Goal: Task Accomplishment & Management: Manage account settings

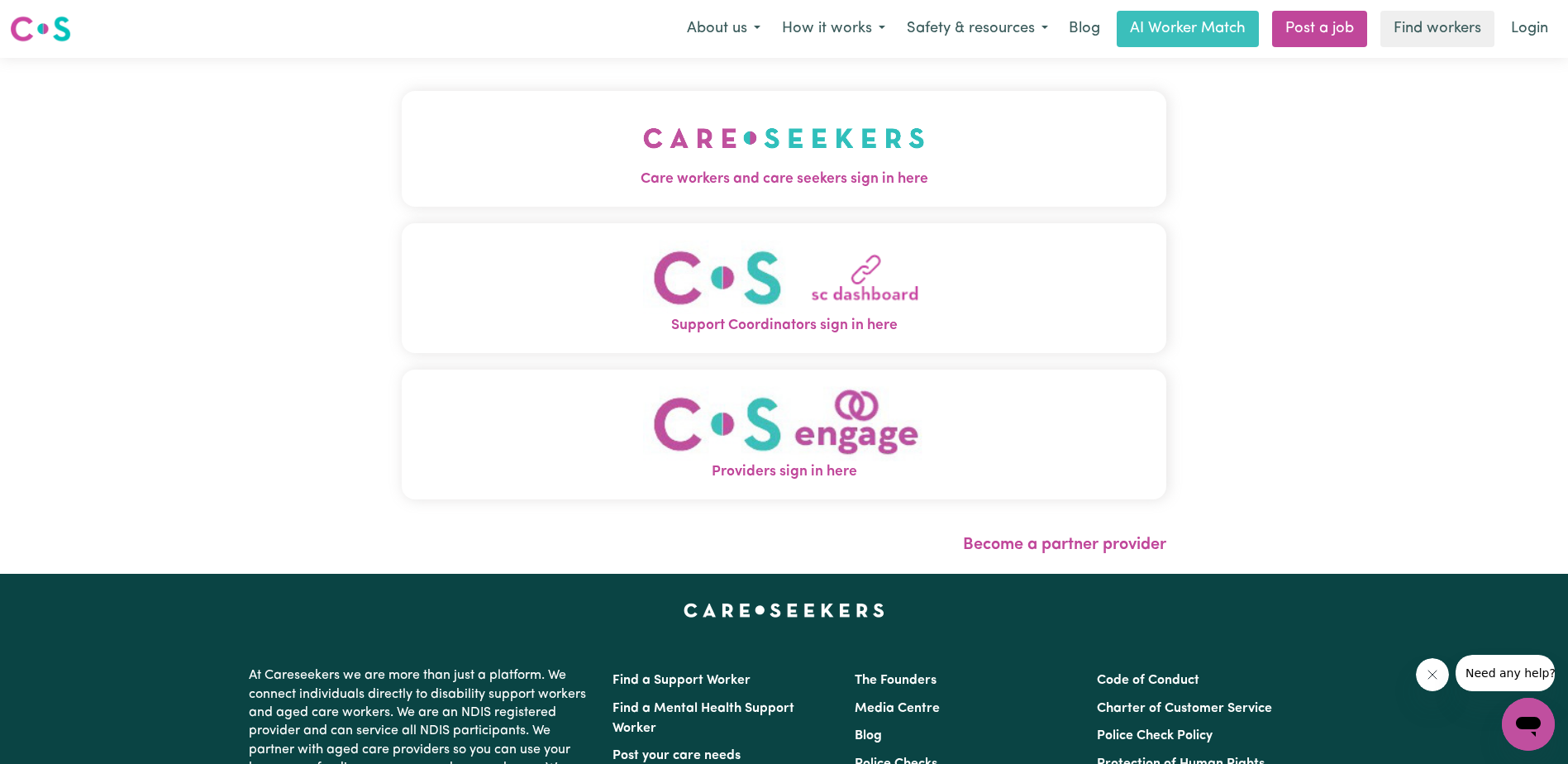
click at [786, 149] on img "Care workers and care seekers sign in here" at bounding box center [784, 138] width 281 height 61
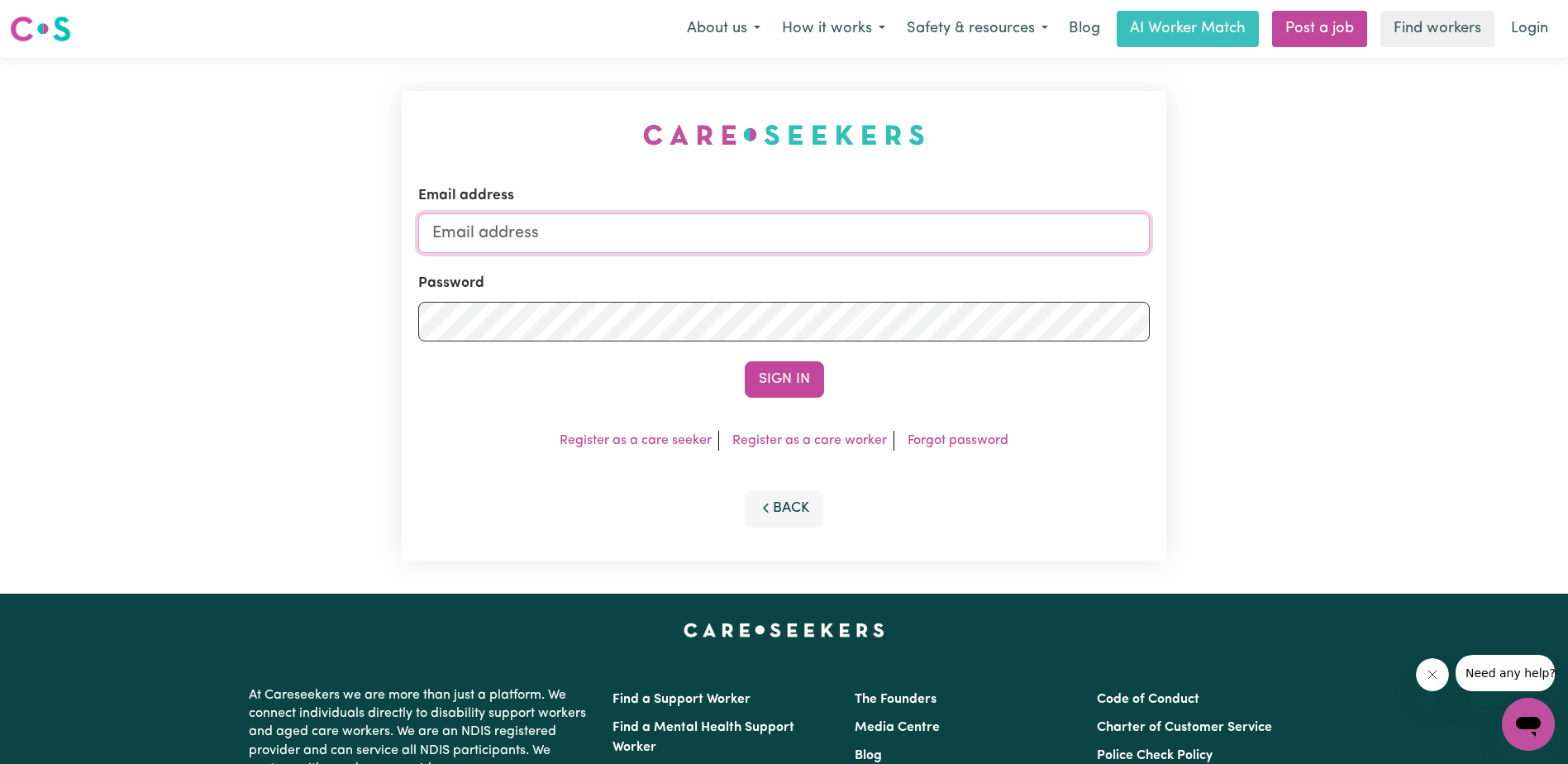
type input "[EMAIL_ADDRESS][DOMAIN_NAME]"
click at [769, 382] on button "Sign In" at bounding box center [784, 379] width 80 height 37
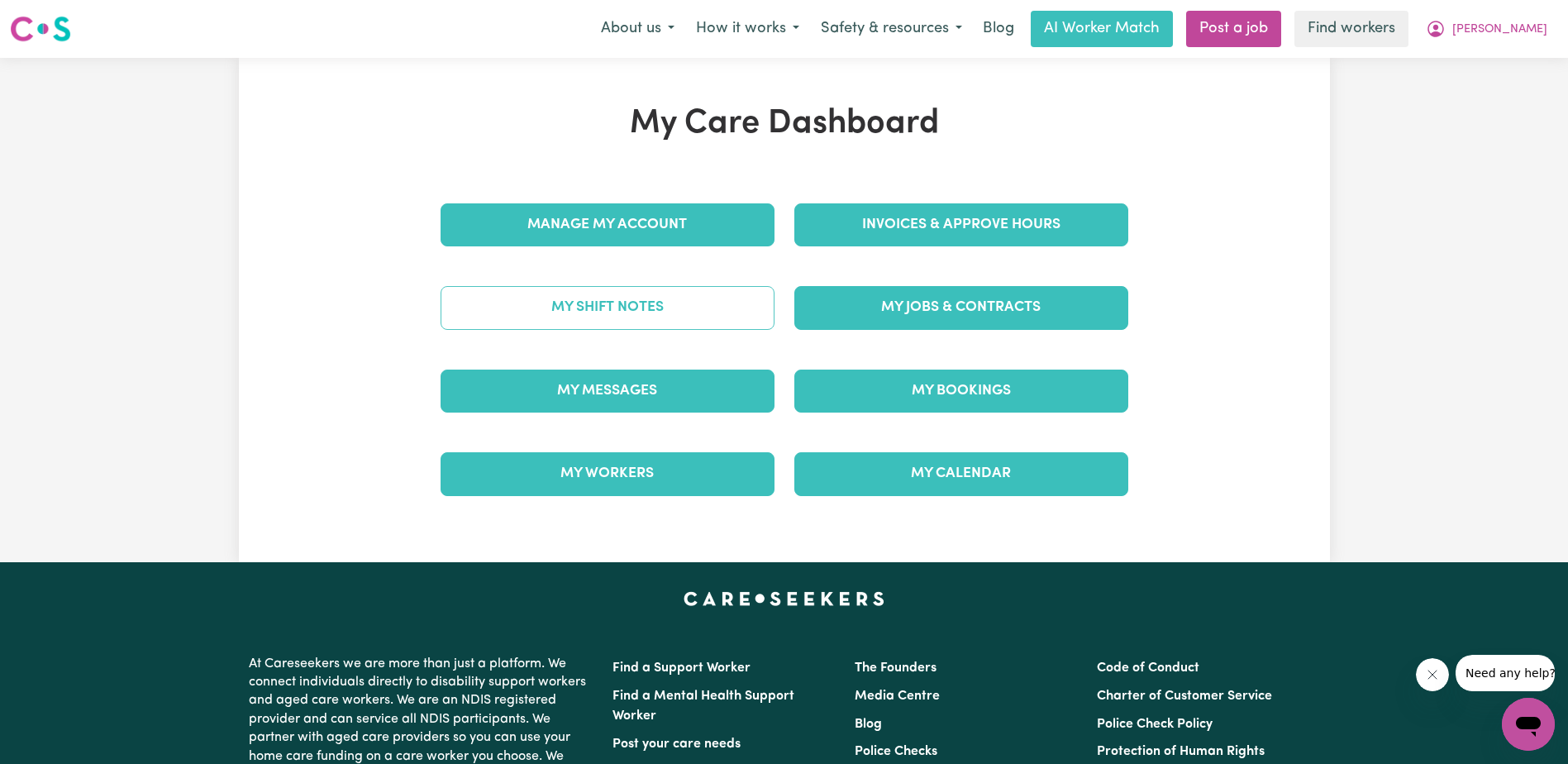
click at [638, 294] on link "My Shift Notes" at bounding box center [608, 307] width 334 height 43
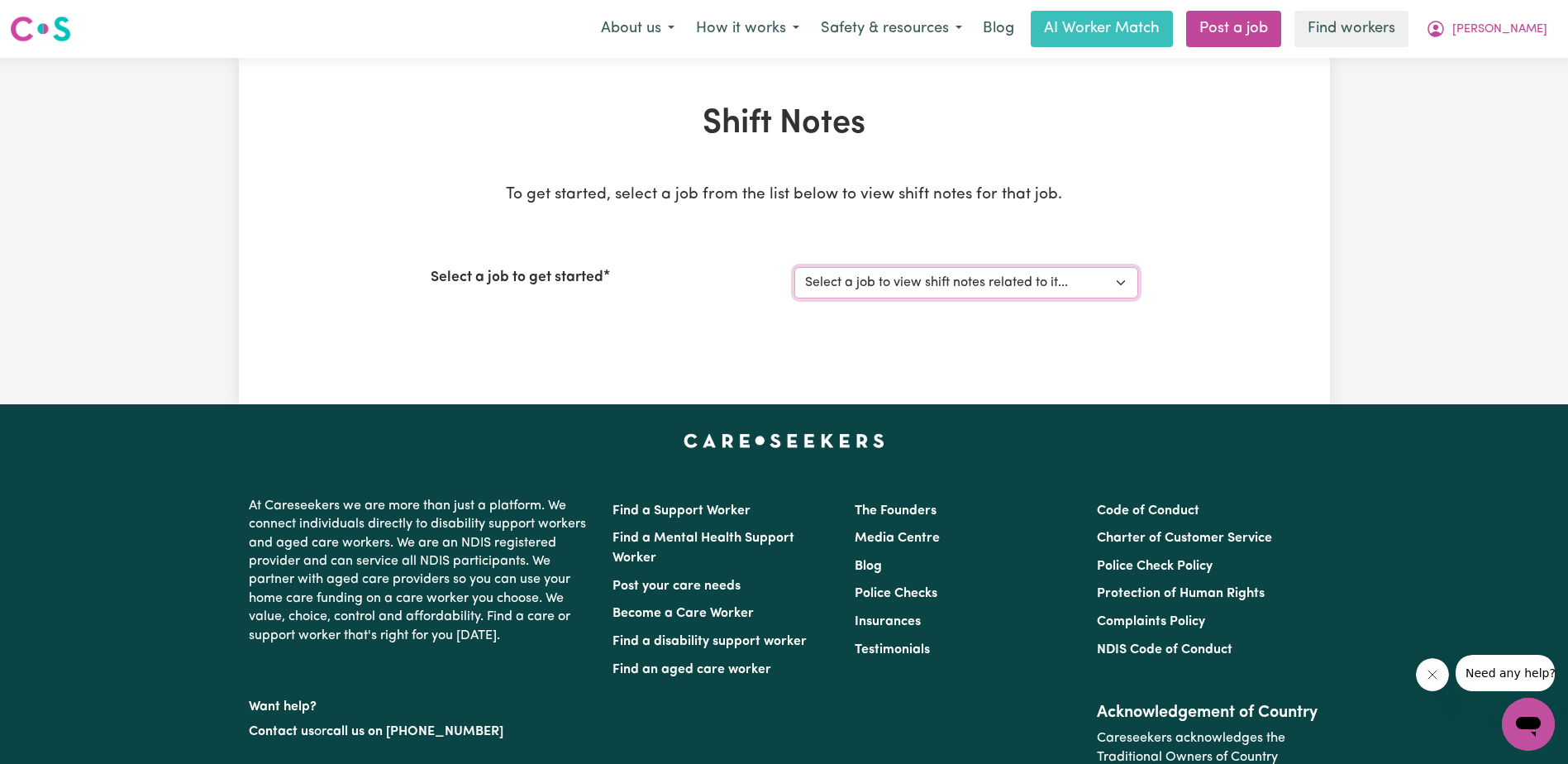
click at [1024, 281] on select "Select a job to view shift notes related to it... Domestic Assistance and Meal …" at bounding box center [966, 282] width 344 height 31
select select "14098"
click at [794, 267] on select "Select a job to view shift notes related to it... Domestic Assistance and Meal …" at bounding box center [966, 282] width 344 height 31
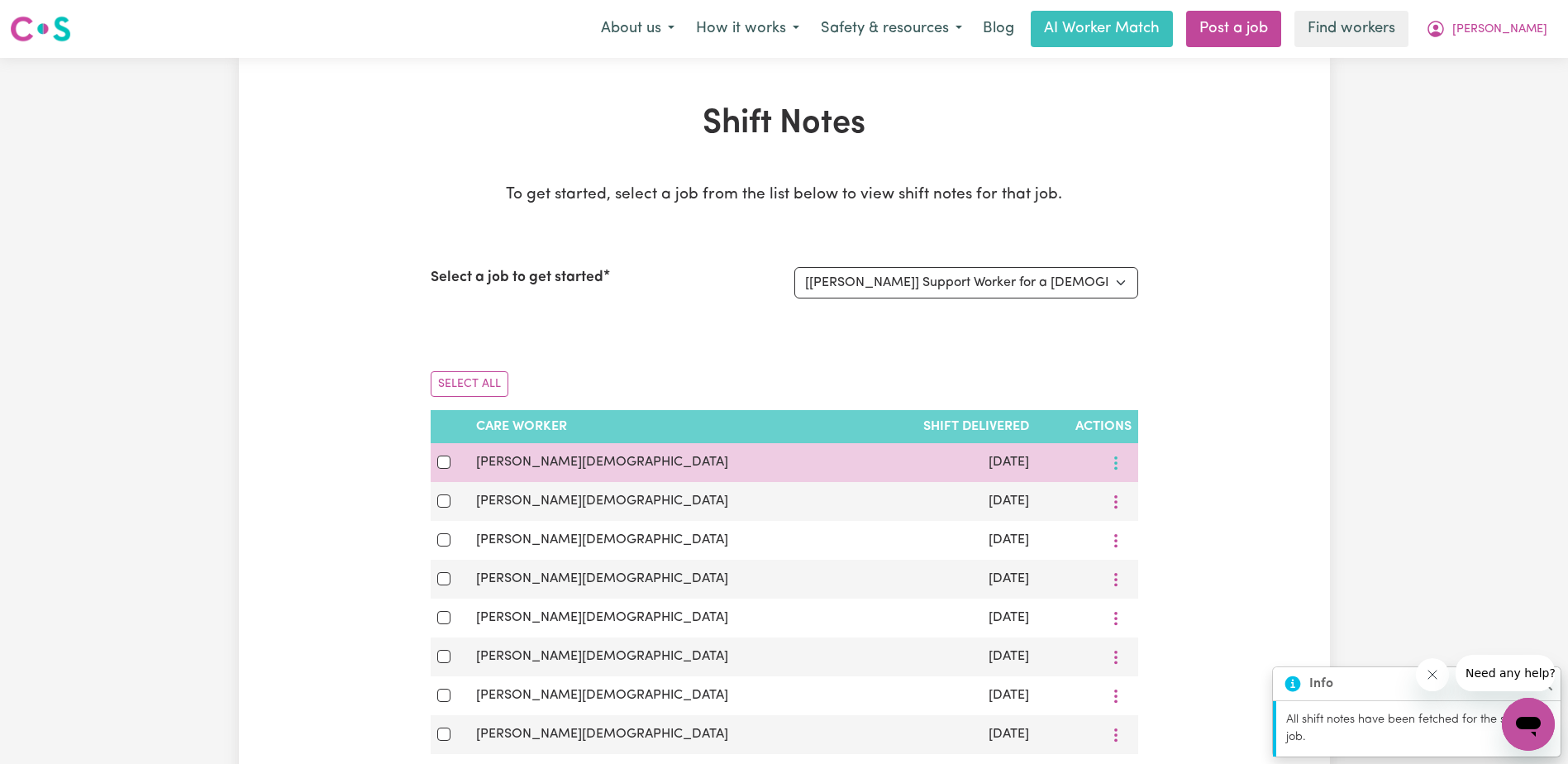
click at [1111, 463] on icon "More options" at bounding box center [1116, 463] width 17 height 17
click at [1185, 507] on span "View Shift Note" at bounding box center [1229, 501] width 90 height 13
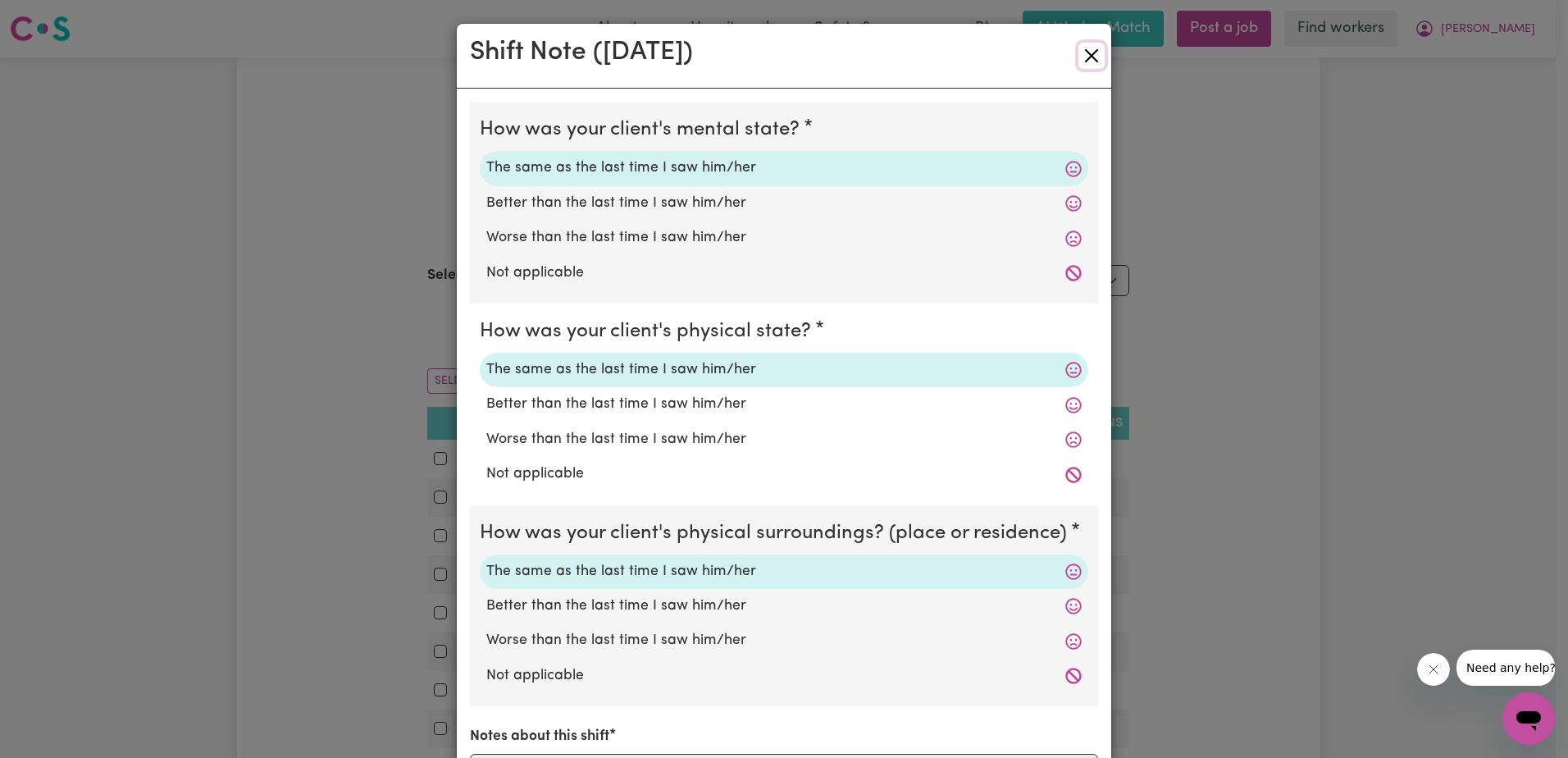
click at [1088, 54] on button "Close" at bounding box center [1092, 56] width 27 height 27
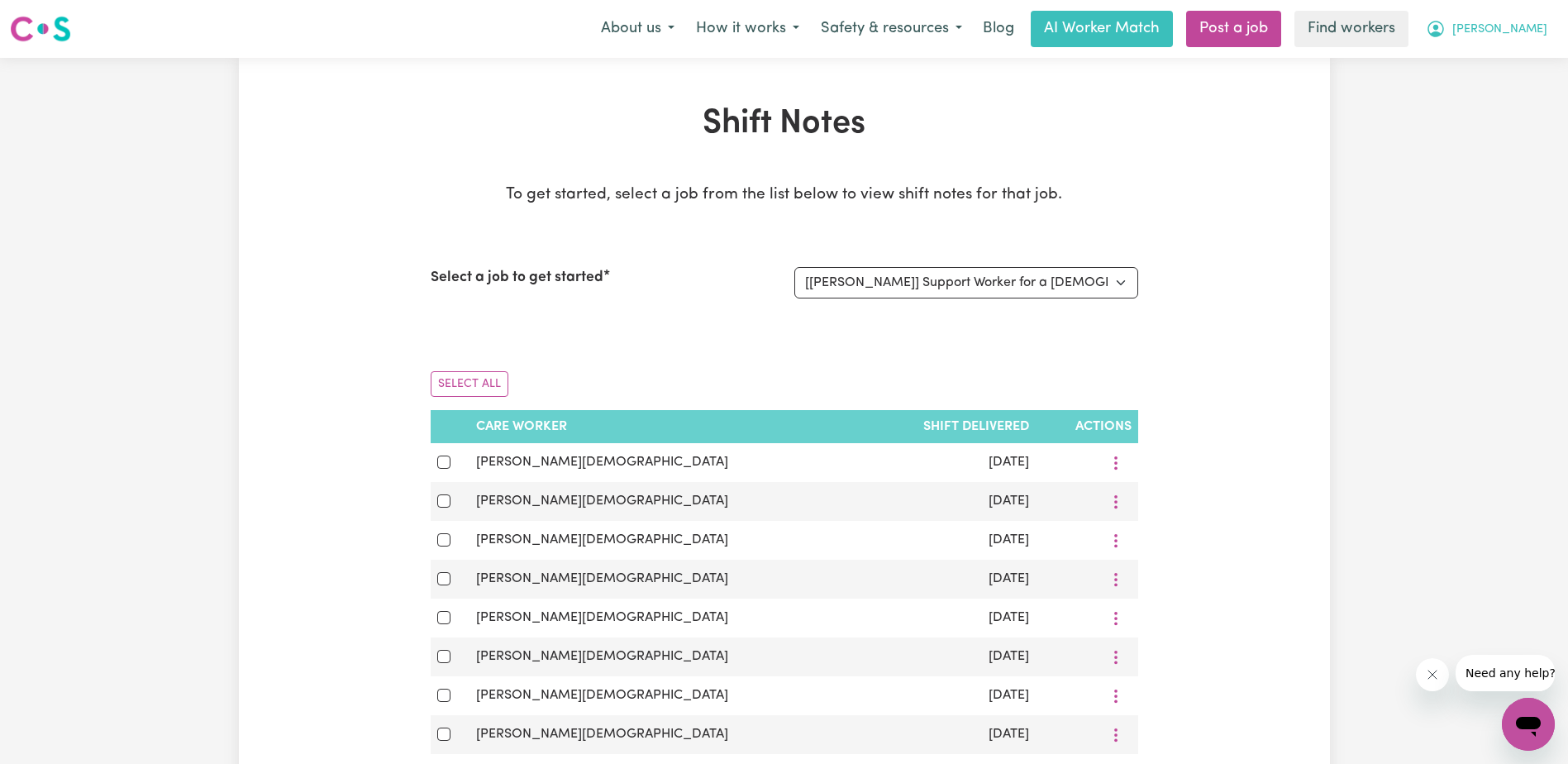
click at [1512, 29] on button "[PERSON_NAME]" at bounding box center [1487, 29] width 143 height 35
click at [1488, 65] on link "My Dashboard" at bounding box center [1492, 64] width 130 height 31
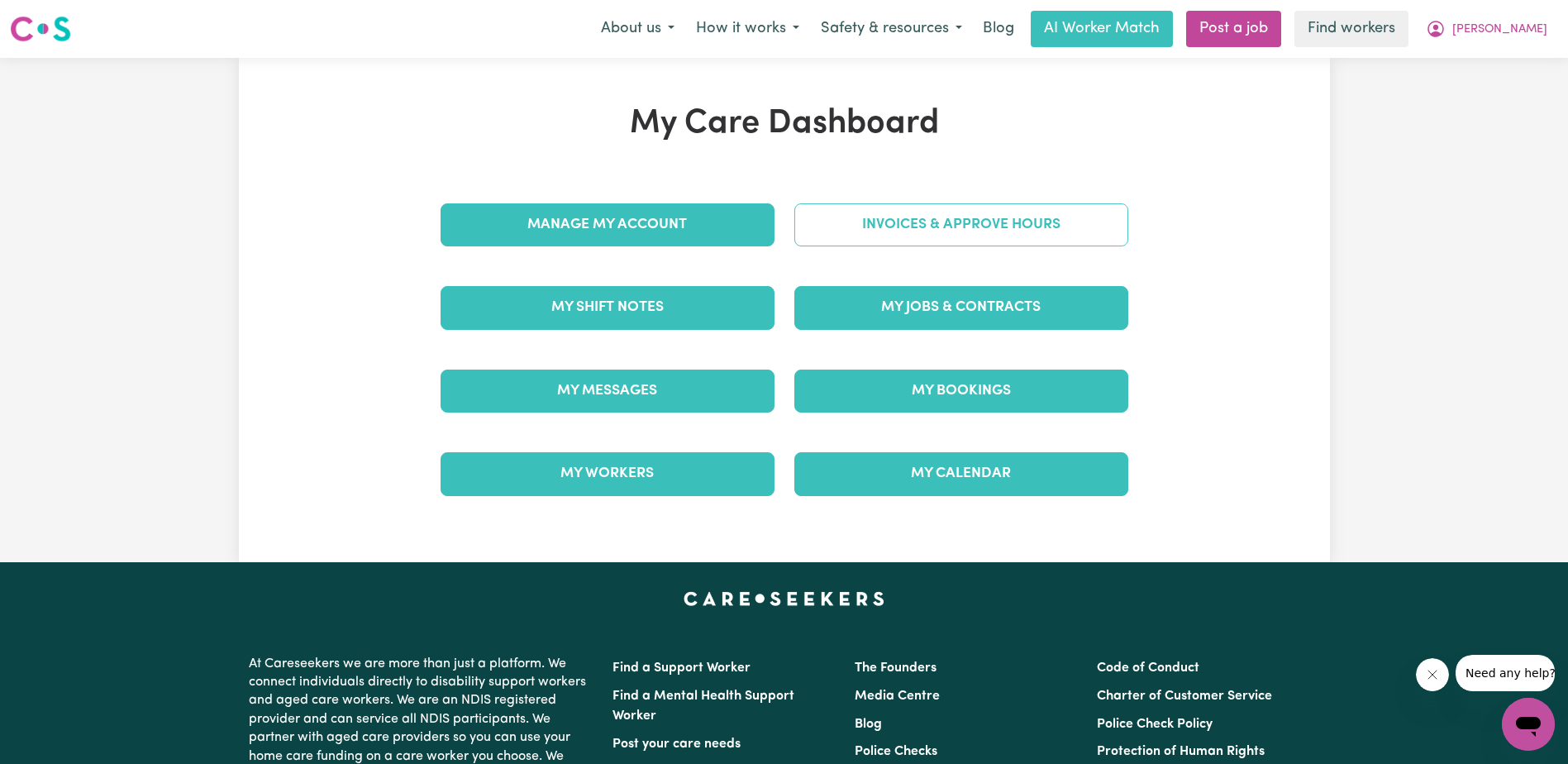
click at [962, 226] on link "Invoices & Approve Hours" at bounding box center [961, 225] width 334 height 43
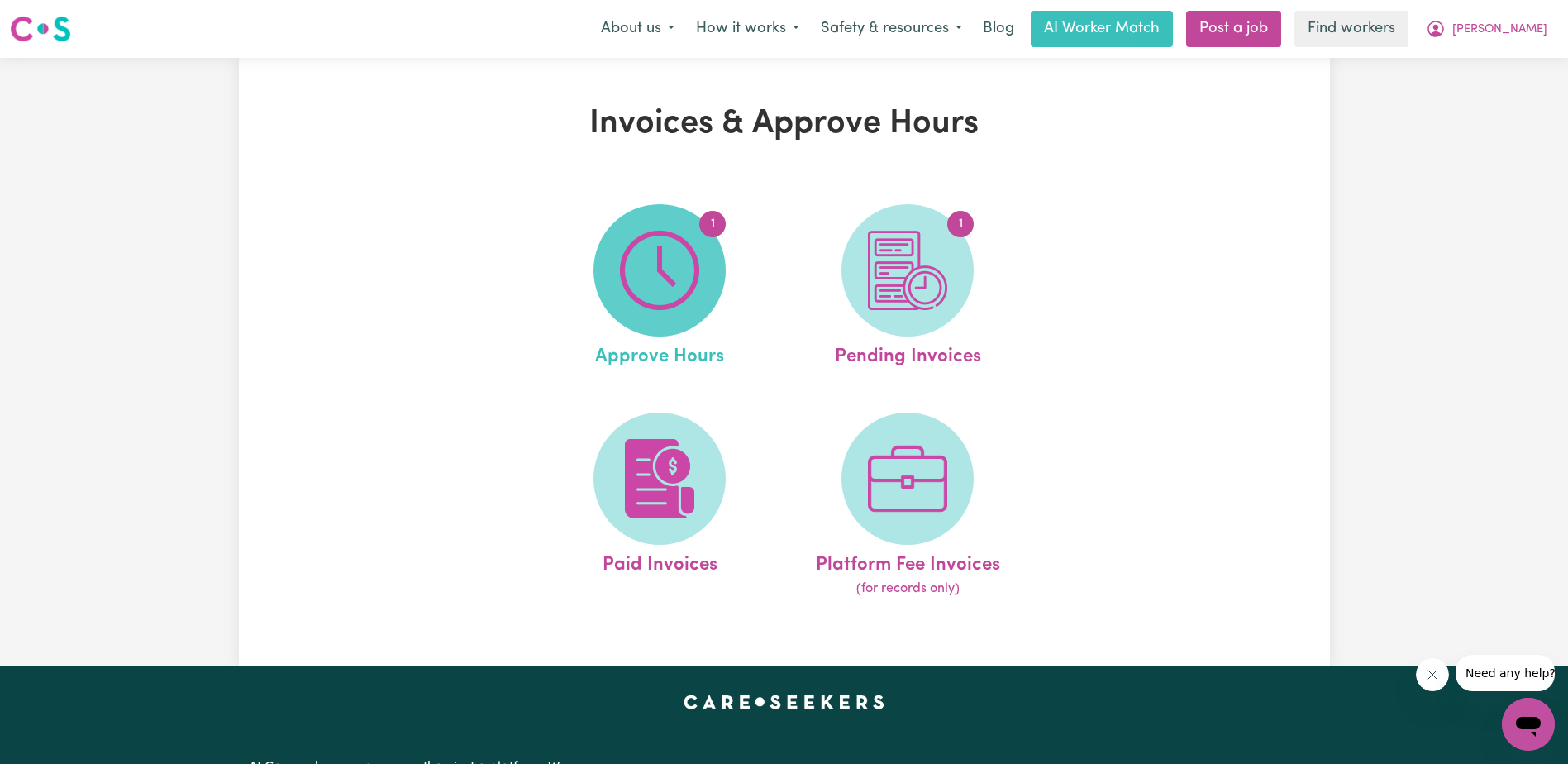
click at [691, 265] on img at bounding box center [659, 270] width 80 height 80
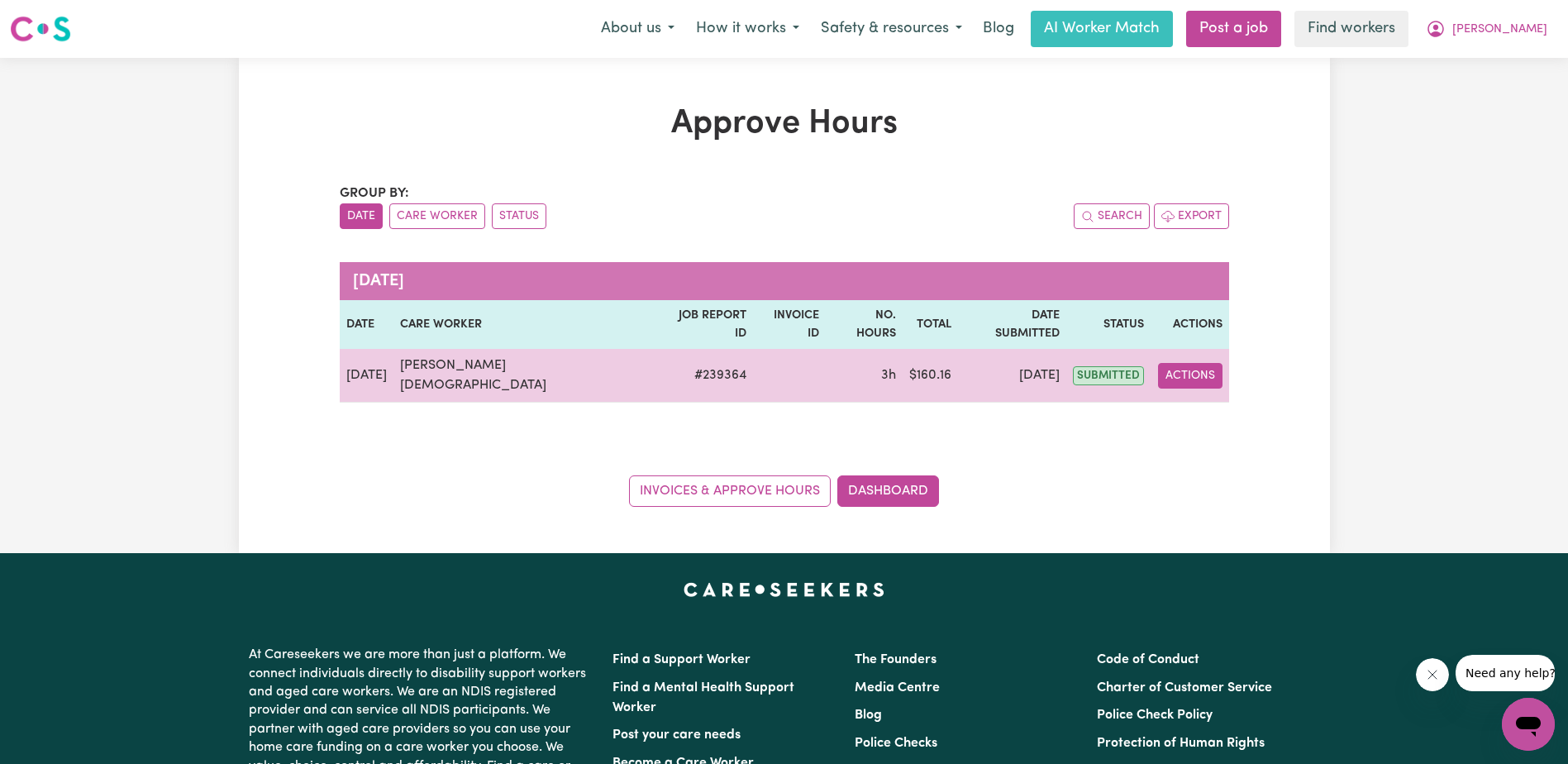
click at [1175, 363] on button "Actions" at bounding box center [1190, 375] width 64 height 26
click at [1200, 398] on link "View Job Report" at bounding box center [1245, 414] width 141 height 33
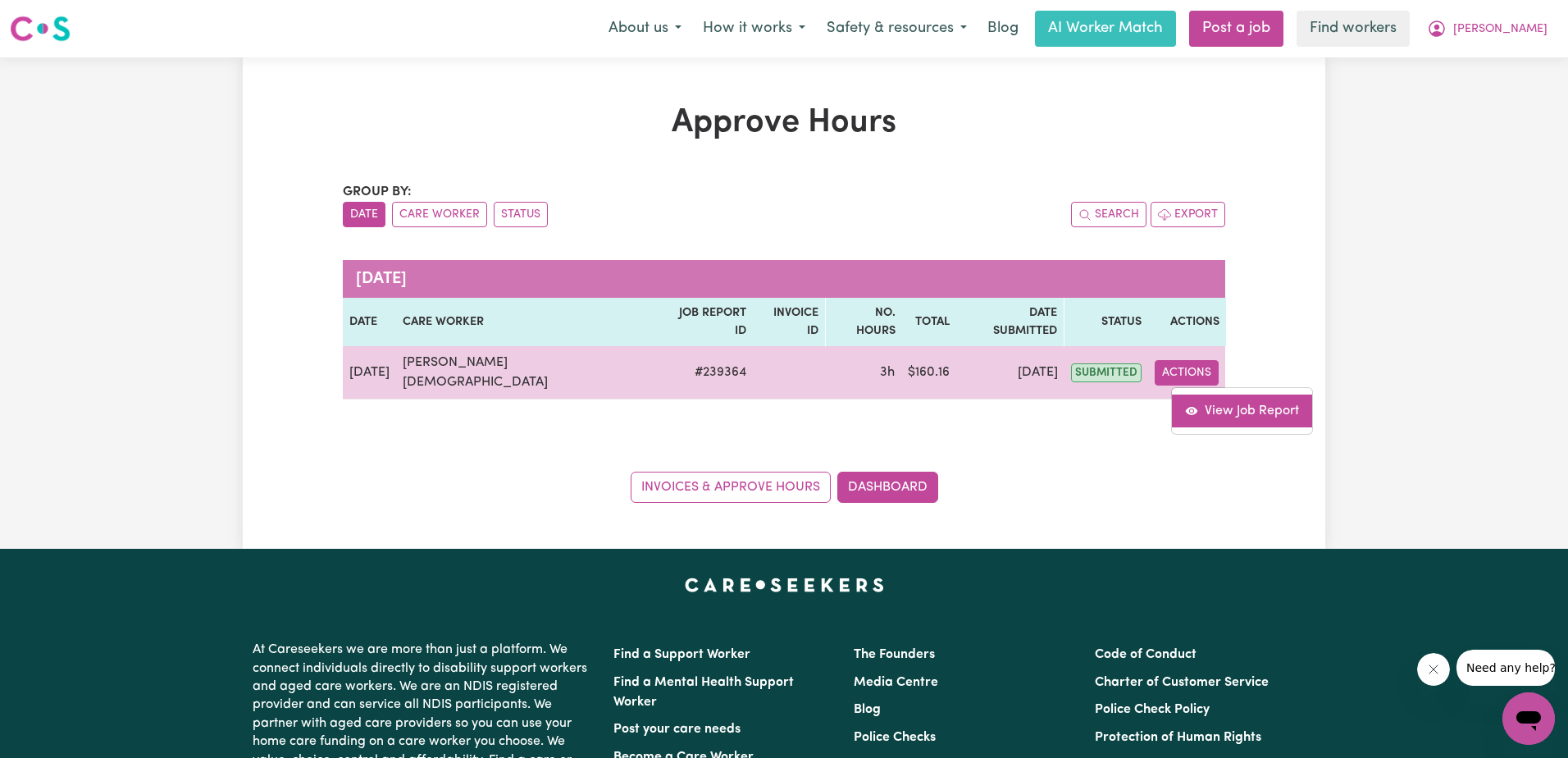
select select "pm"
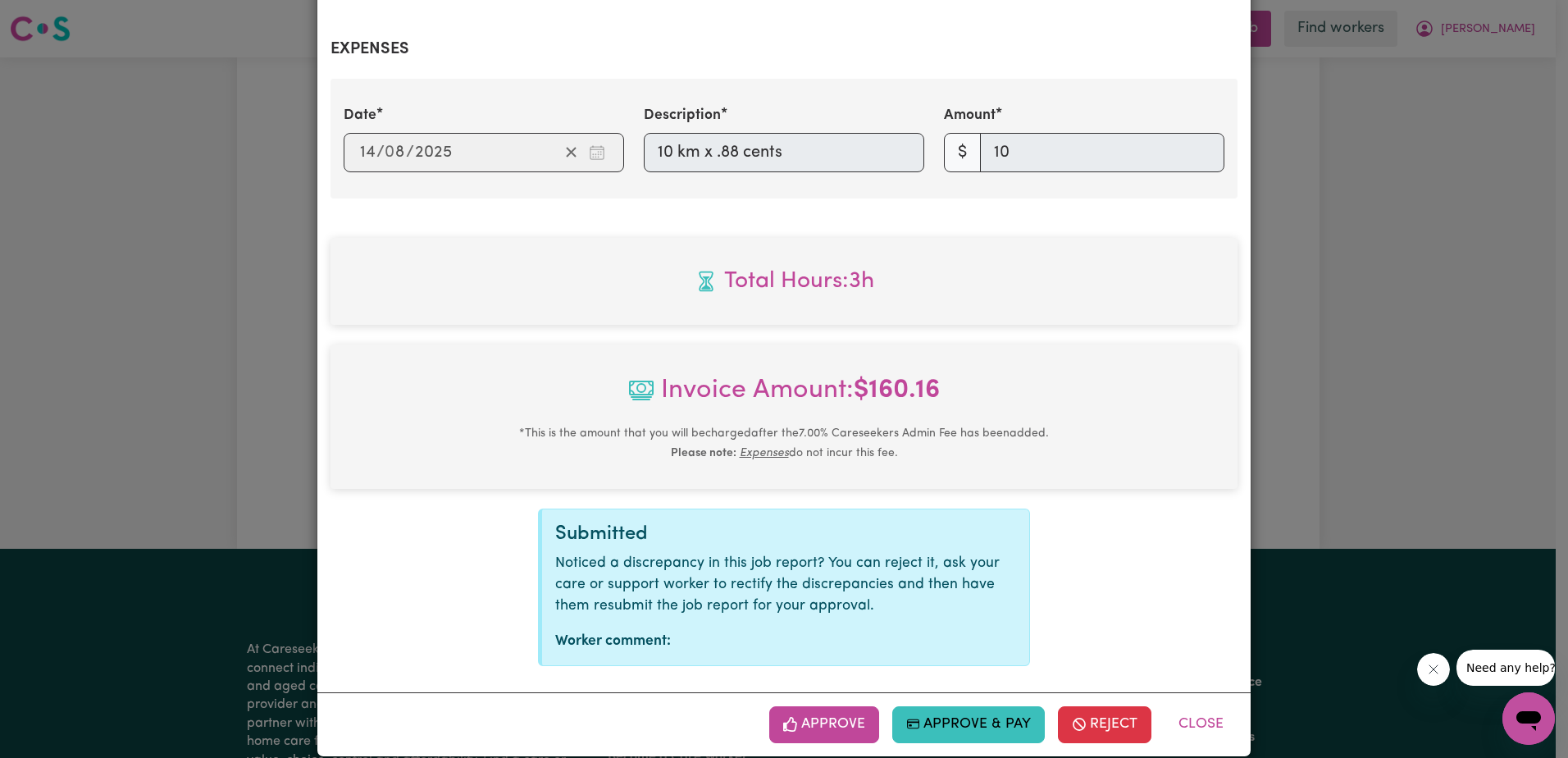
scroll to position [629, 0]
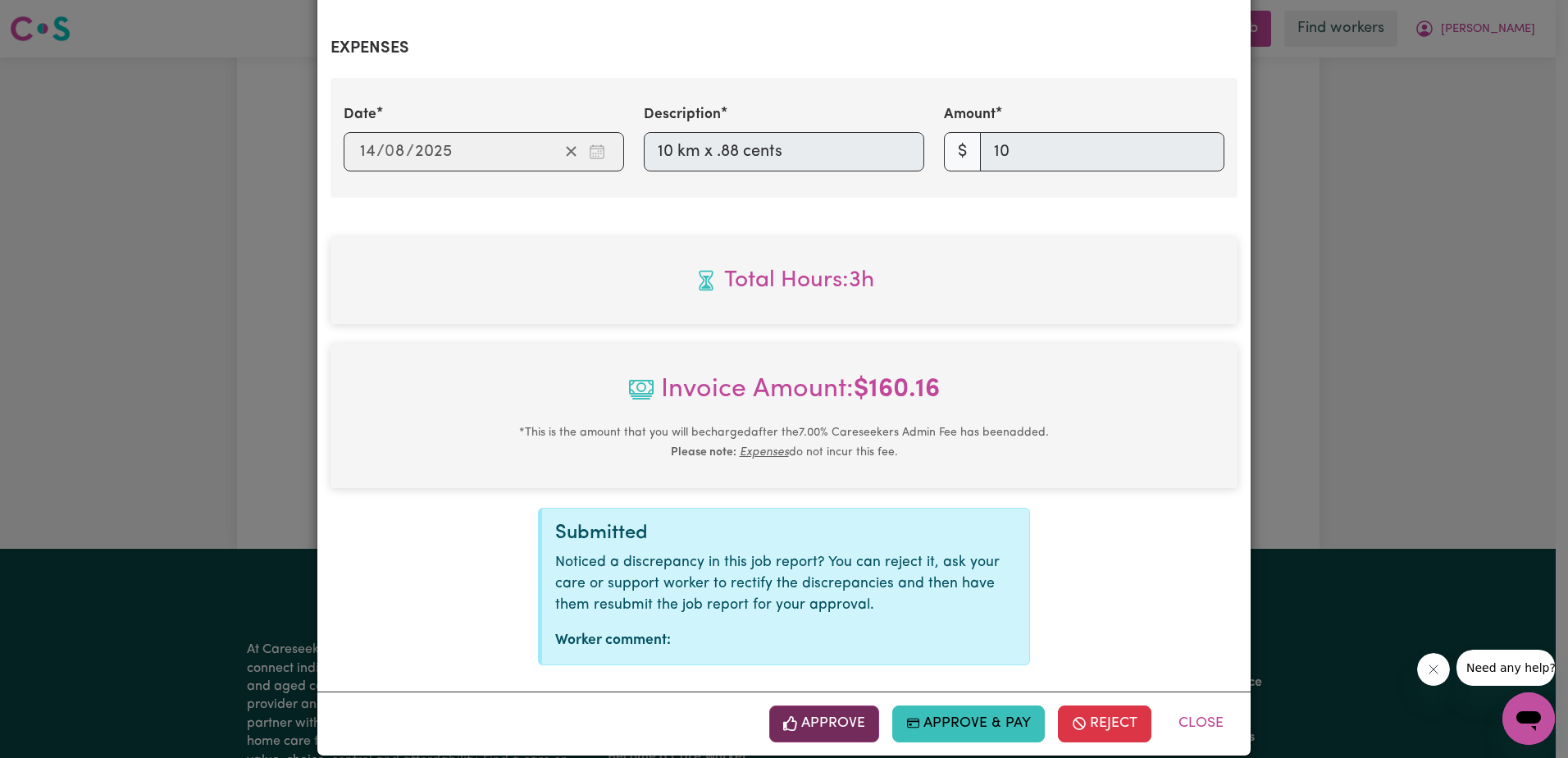
click at [825, 706] on button "Approve" at bounding box center [824, 723] width 110 height 36
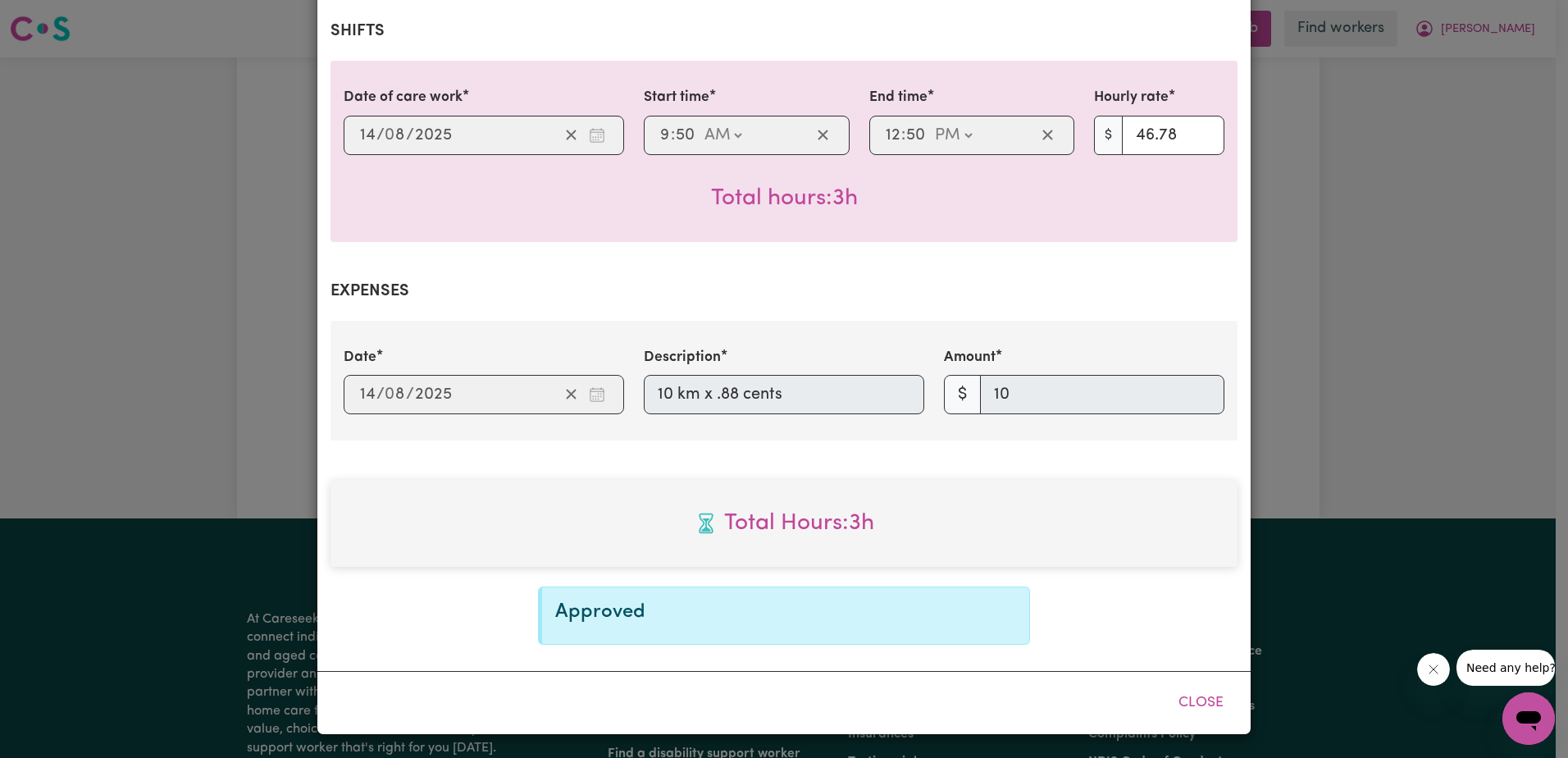
scroll to position [365, 0]
